Goal: Information Seeking & Learning: Learn about a topic

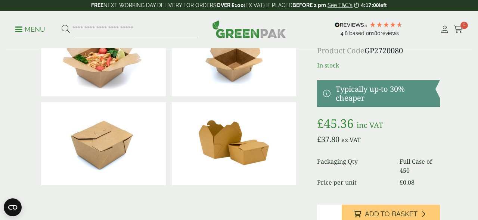
scroll to position [55, 0]
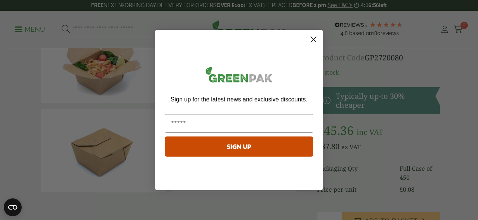
click at [314, 40] on circle "Close dialog" at bounding box center [313, 39] width 12 height 12
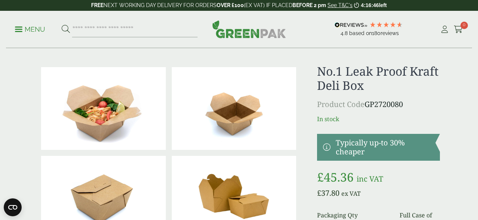
scroll to position [0, 0]
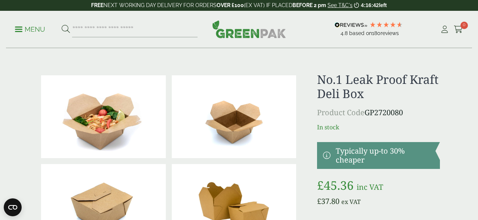
click at [236, 32] on img at bounding box center [249, 29] width 74 height 18
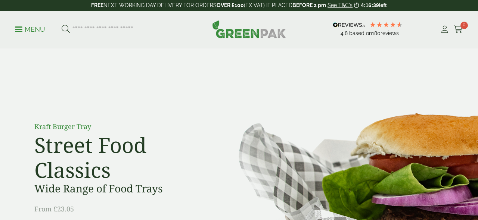
click at [19, 29] on span at bounding box center [18, 29] width 7 height 1
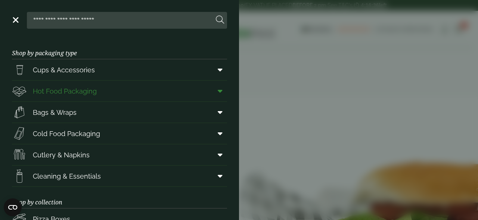
click at [65, 91] on span "Hot Food Packaging" at bounding box center [65, 91] width 64 height 10
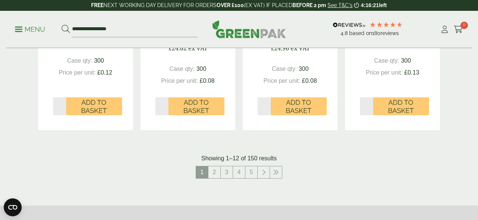
scroll to position [863, 0]
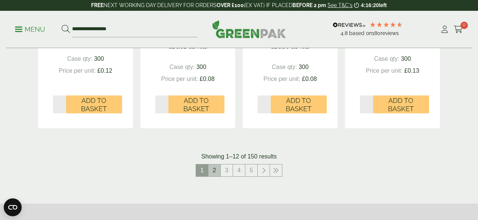
click at [216, 170] on link "2" at bounding box center [214, 171] width 12 height 12
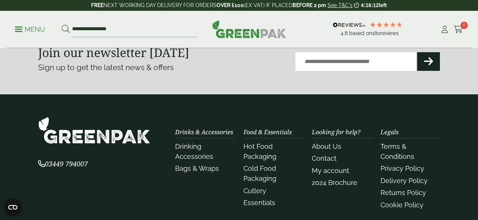
scroll to position [842, 0]
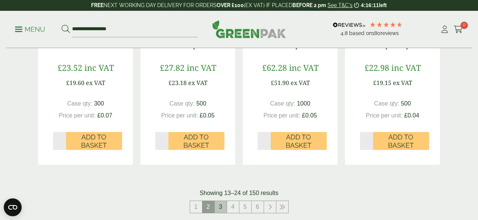
click at [224, 213] on link "3" at bounding box center [221, 207] width 12 height 12
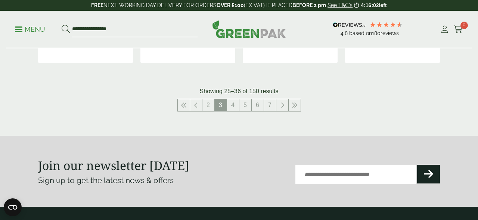
scroll to position [939, 0]
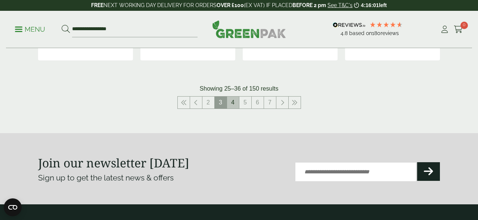
click at [236, 98] on link "4" at bounding box center [233, 103] width 12 height 12
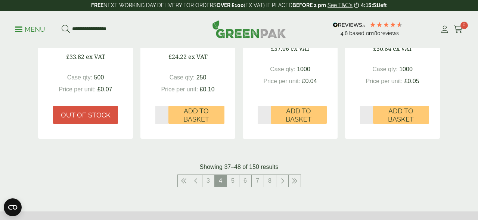
scroll to position [919, 0]
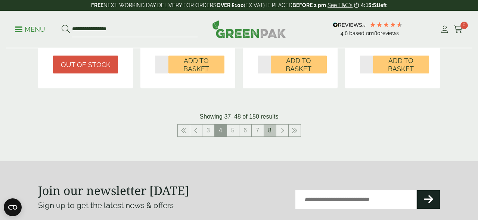
click at [264, 136] on link "8" at bounding box center [270, 131] width 12 height 12
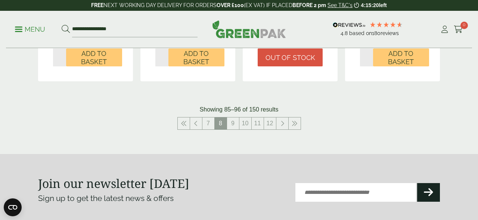
scroll to position [933, 0]
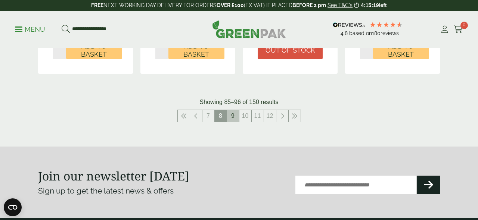
click at [231, 119] on link "9" at bounding box center [233, 116] width 12 height 12
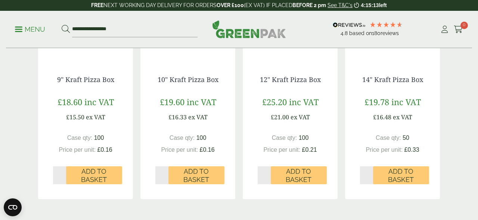
scroll to position [908, 0]
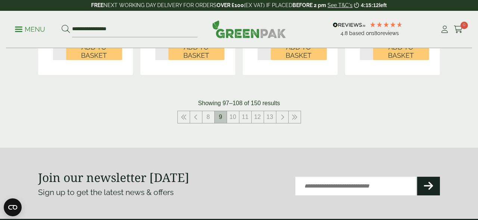
click at [224, 122] on span "9" at bounding box center [221, 117] width 12 height 12
click at [210, 121] on link "8" at bounding box center [208, 117] width 12 height 12
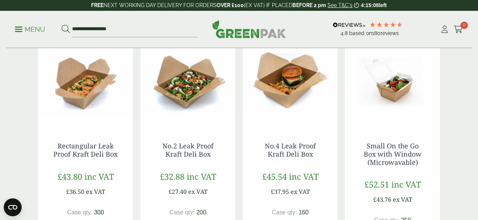
scroll to position [183, 0]
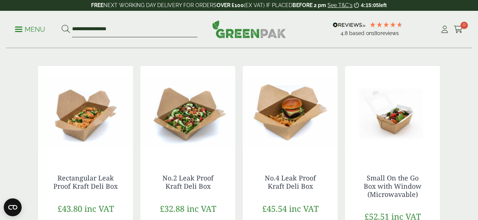
click at [141, 26] on input "**********" at bounding box center [134, 30] width 125 height 16
drag, startPoint x: 141, startPoint y: 26, endPoint x: 41, endPoint y: 18, distance: 100.3
click at [41, 18] on div "**********" at bounding box center [239, 29] width 466 height 37
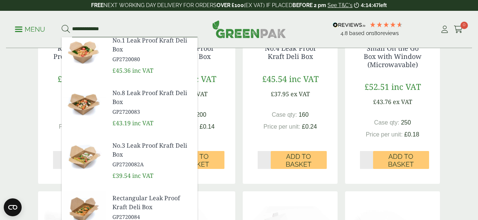
scroll to position [0, 0]
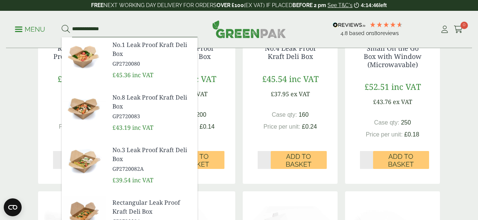
type input "**********"
click at [129, 99] on span "No.8 Leak Proof Kraft Deli Box" at bounding box center [151, 102] width 79 height 18
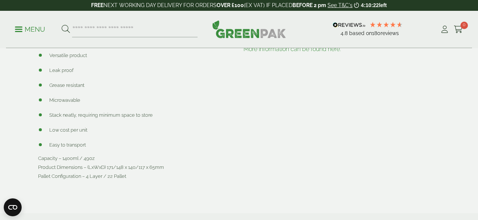
scroll to position [425, 0]
